Goal: Book appointment/travel/reservation

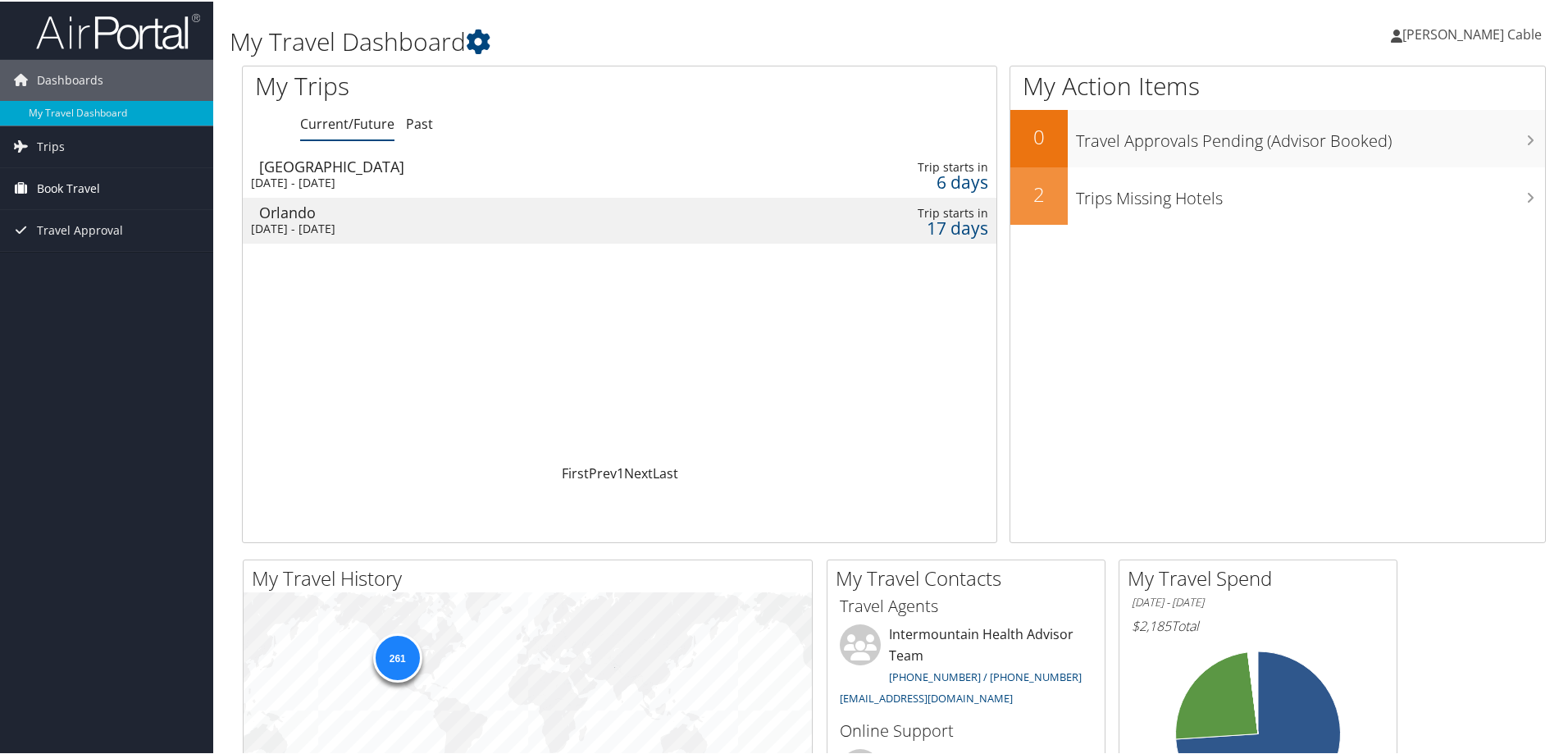
click at [111, 173] on link "Book Travel" at bounding box center [106, 187] width 213 height 41
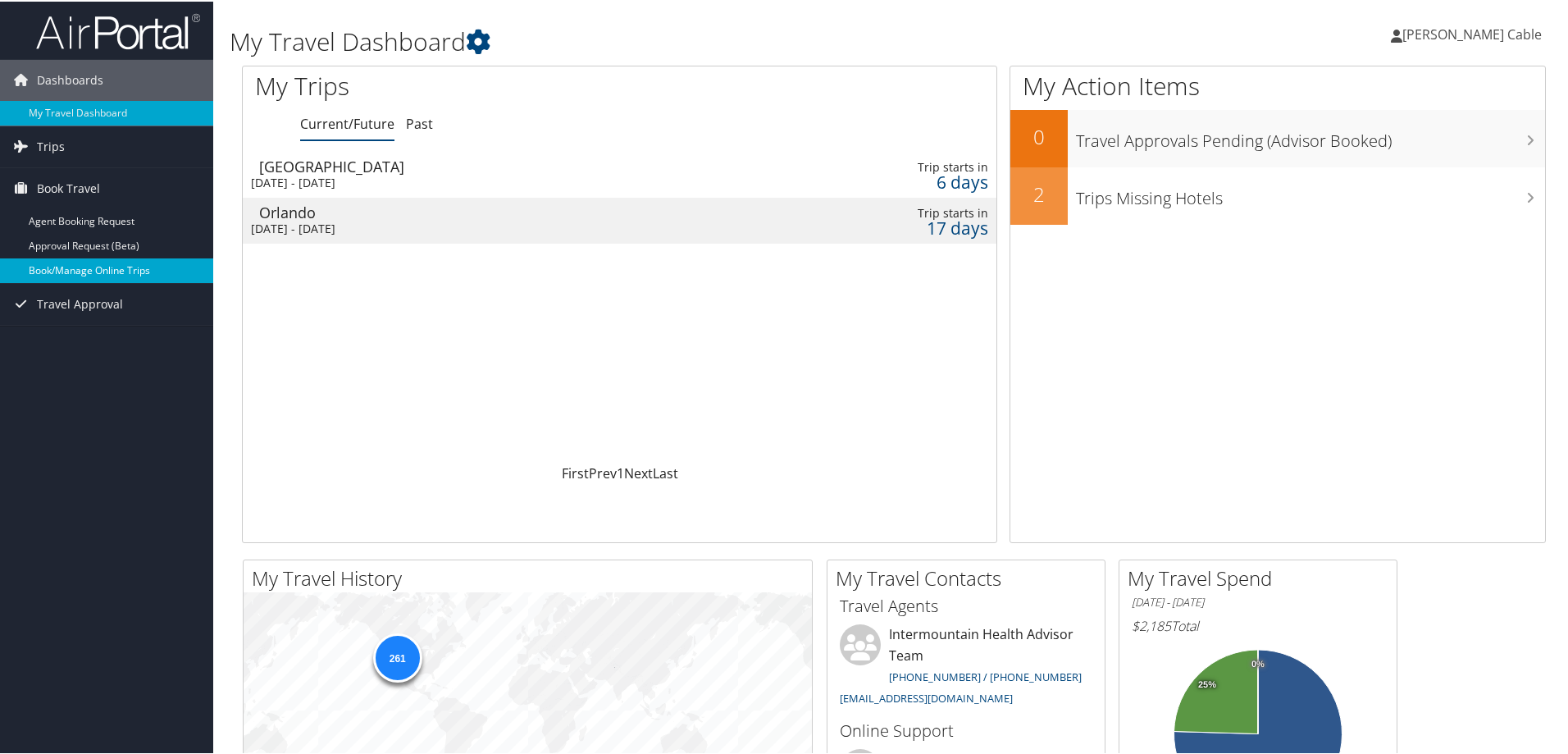
click at [81, 270] on link "Book/Manage Online Trips" at bounding box center [106, 268] width 213 height 24
